Goal: Check status

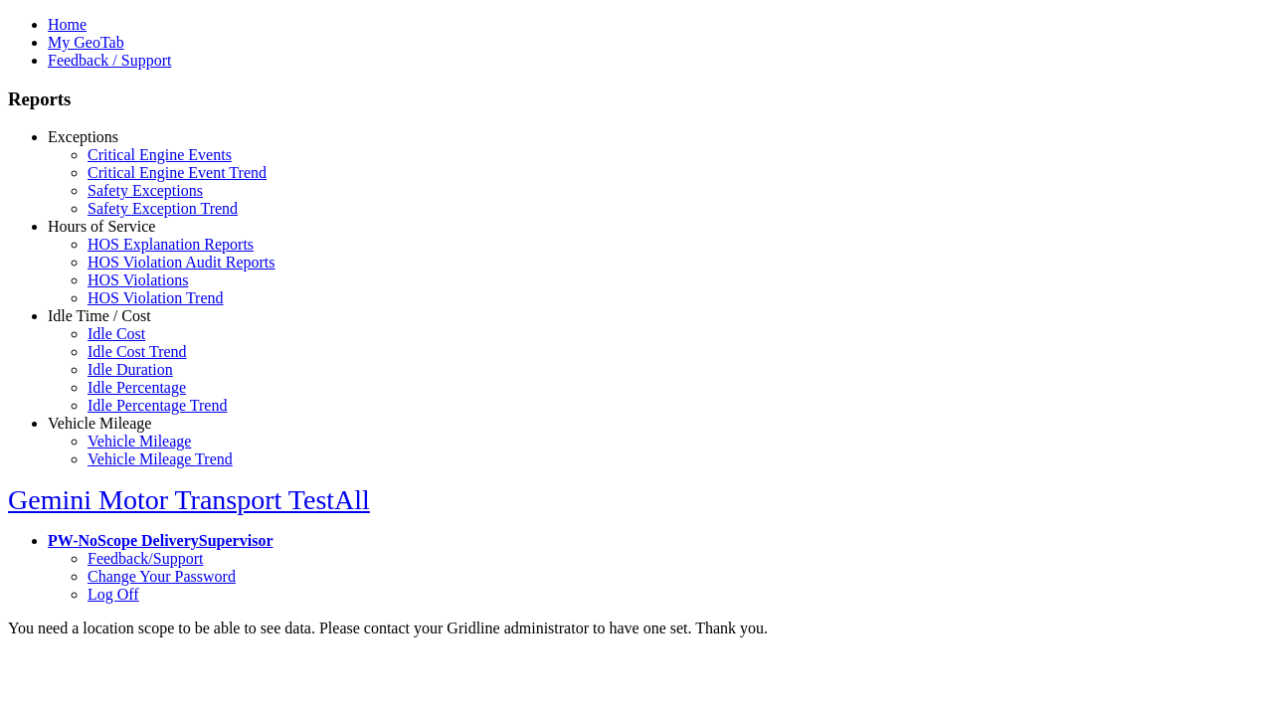
click at [114, 145] on link "Exceptions" at bounding box center [83, 136] width 71 height 17
click at [129, 163] on link "Critical Engine Events" at bounding box center [160, 154] width 144 height 17
type input "**********"
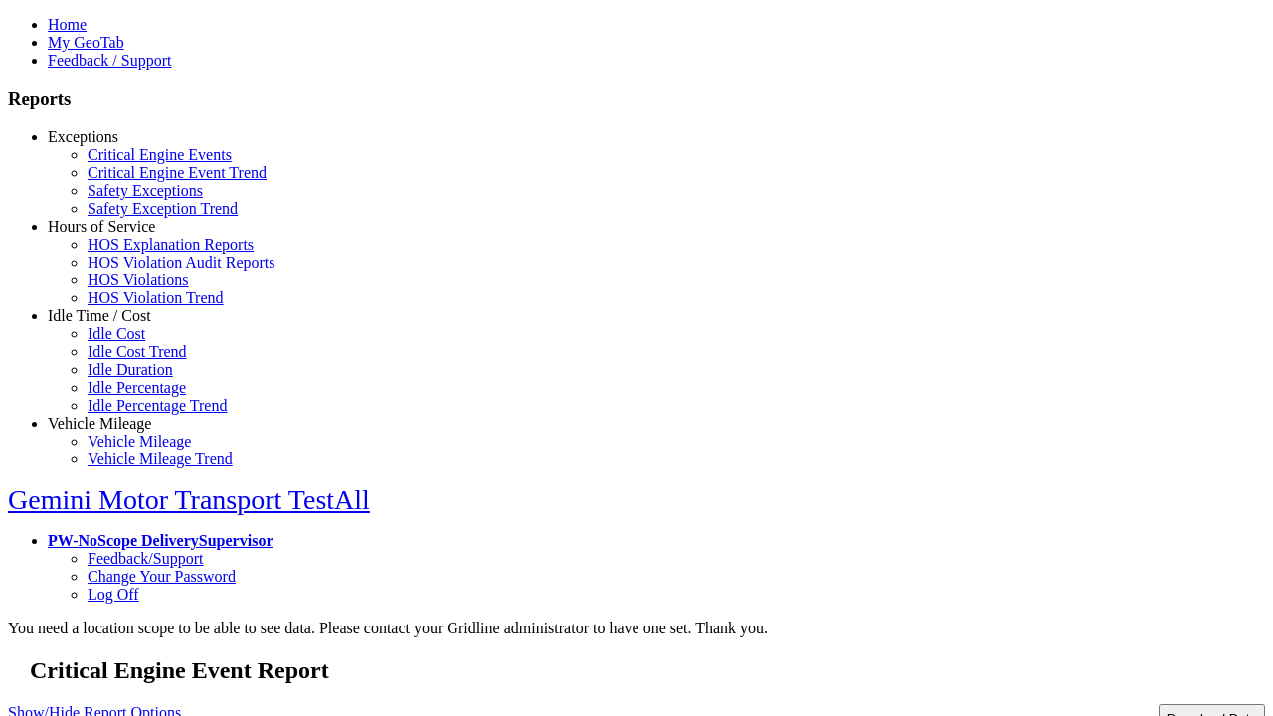
type input "**********"
